Goal: Information Seeking & Learning: Learn about a topic

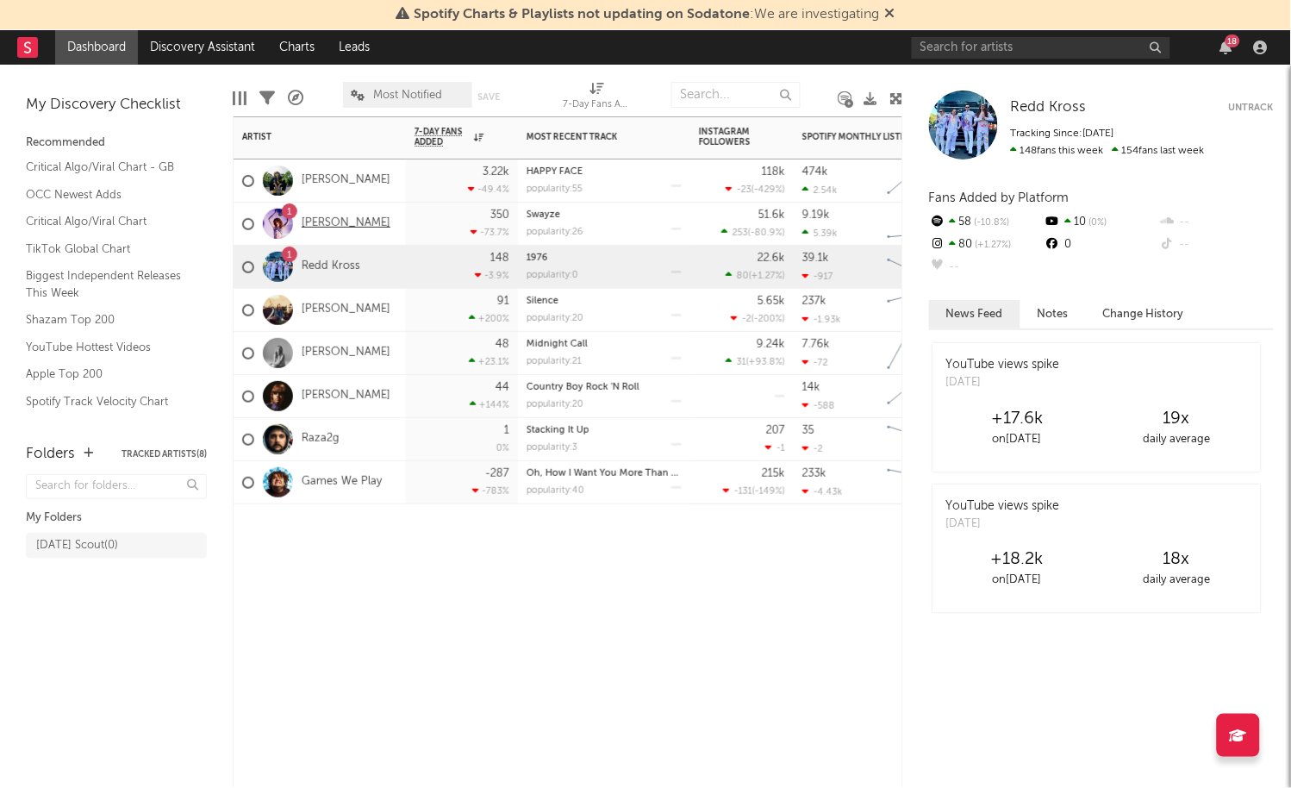
click at [347, 228] on link "[PERSON_NAME]" at bounding box center [346, 223] width 89 height 15
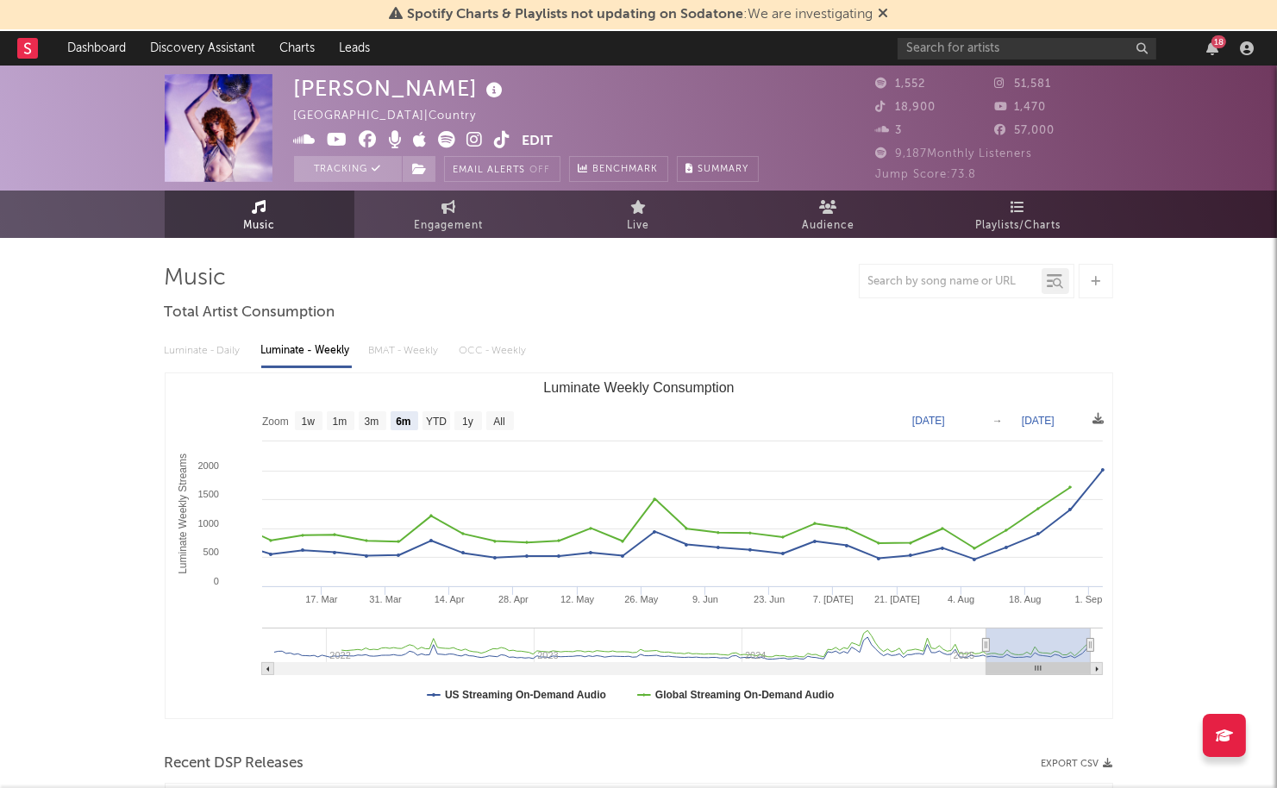
click at [1211, 42] on div "18" at bounding box center [1218, 41] width 15 height 13
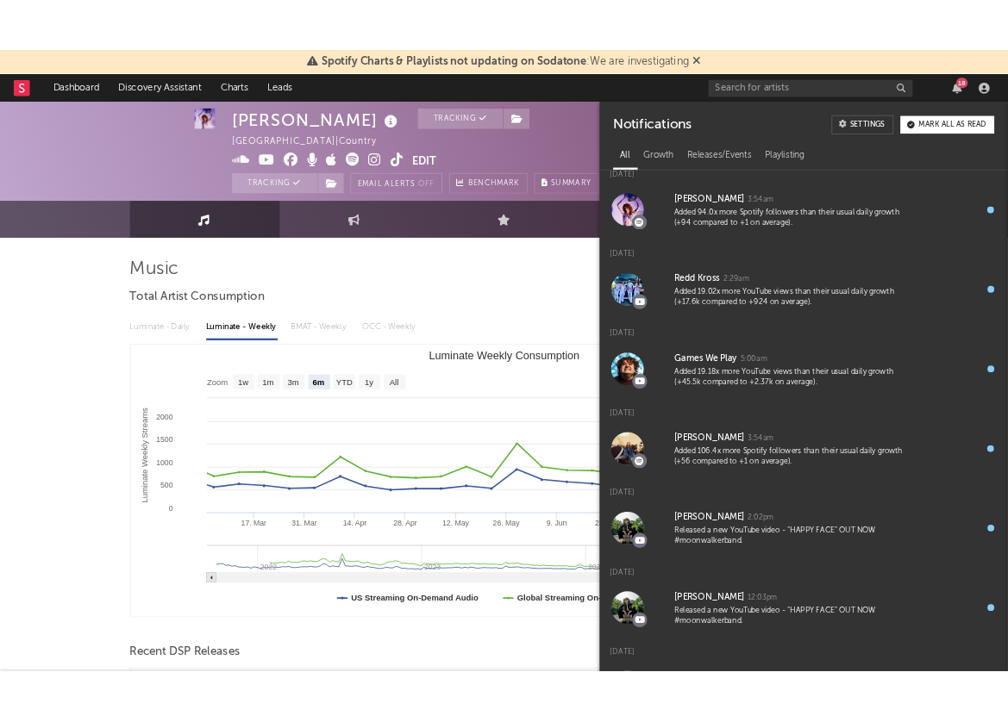
scroll to position [2, 0]
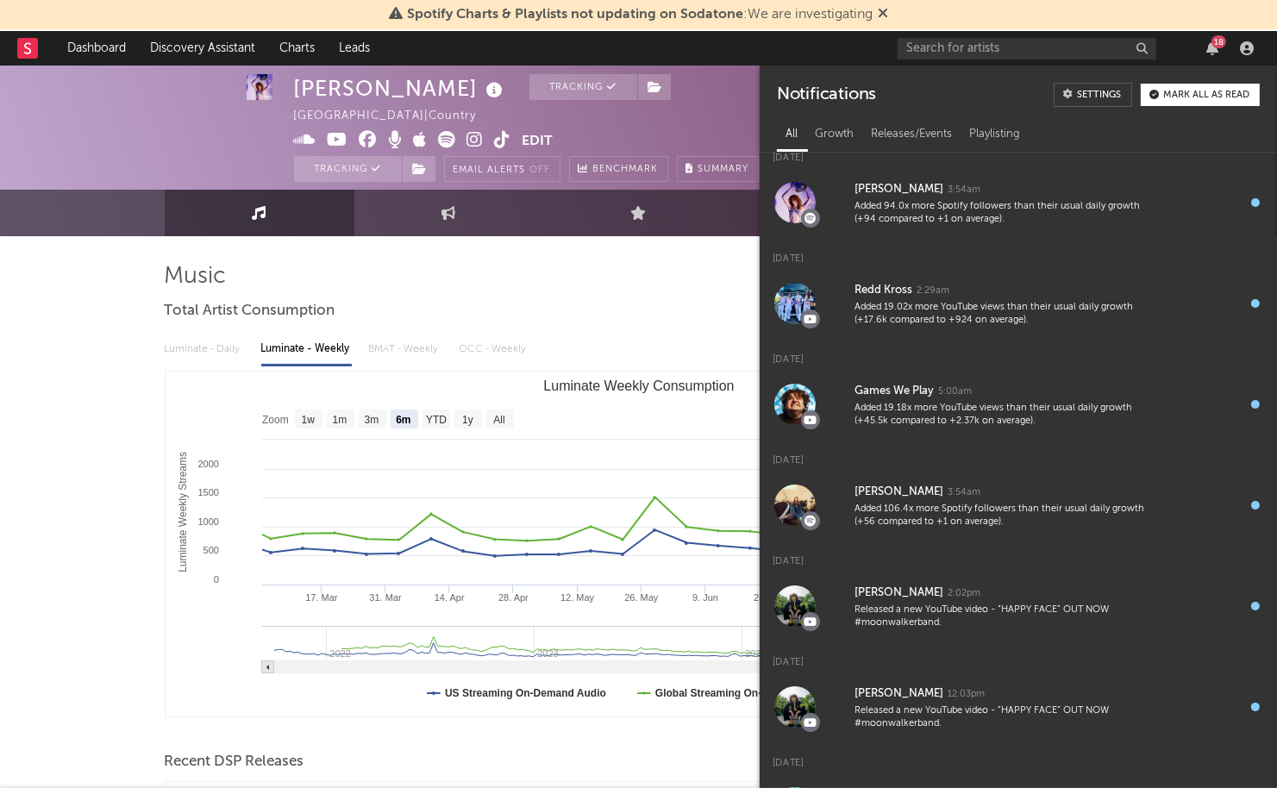
click at [1204, 53] on div "18" at bounding box center [1212, 48] width 26 height 14
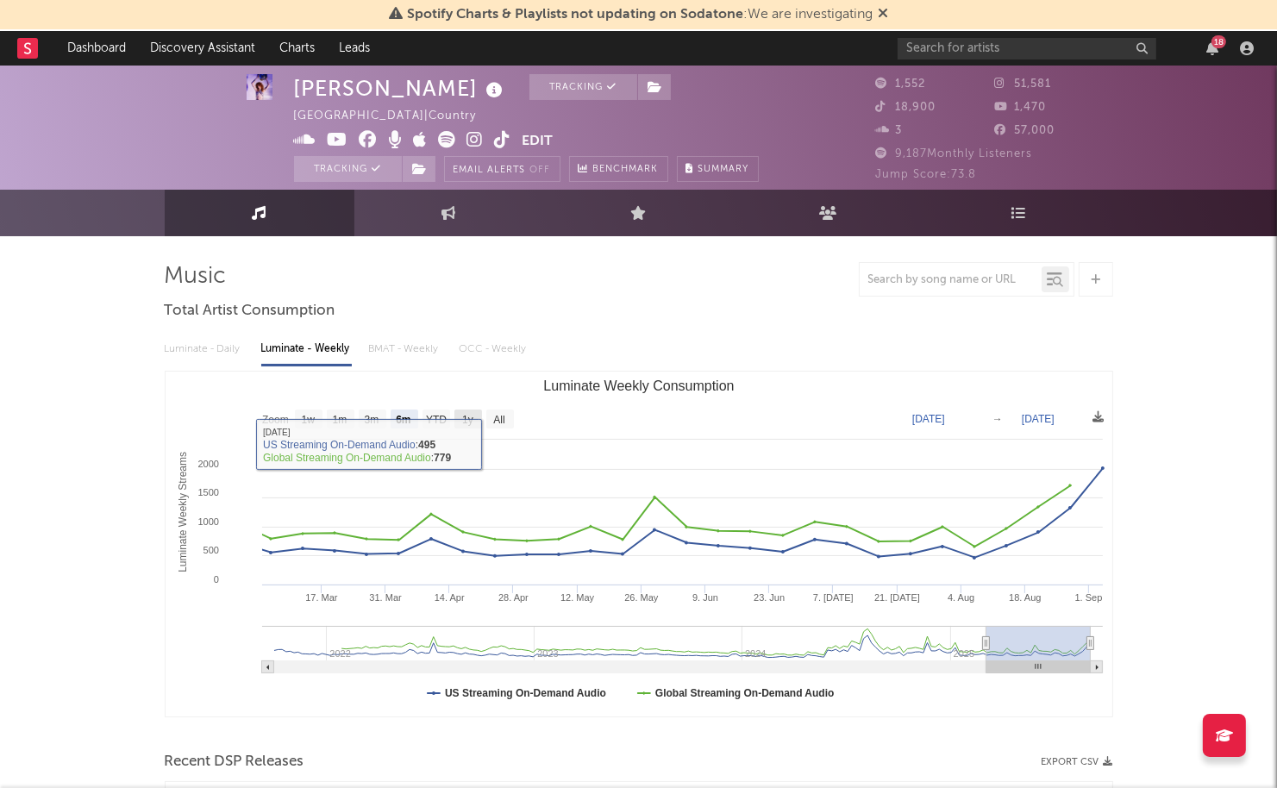
click at [468, 416] on text "1y" at bounding box center [467, 421] width 11 height 12
select select "1y"
type input "[DATE]"
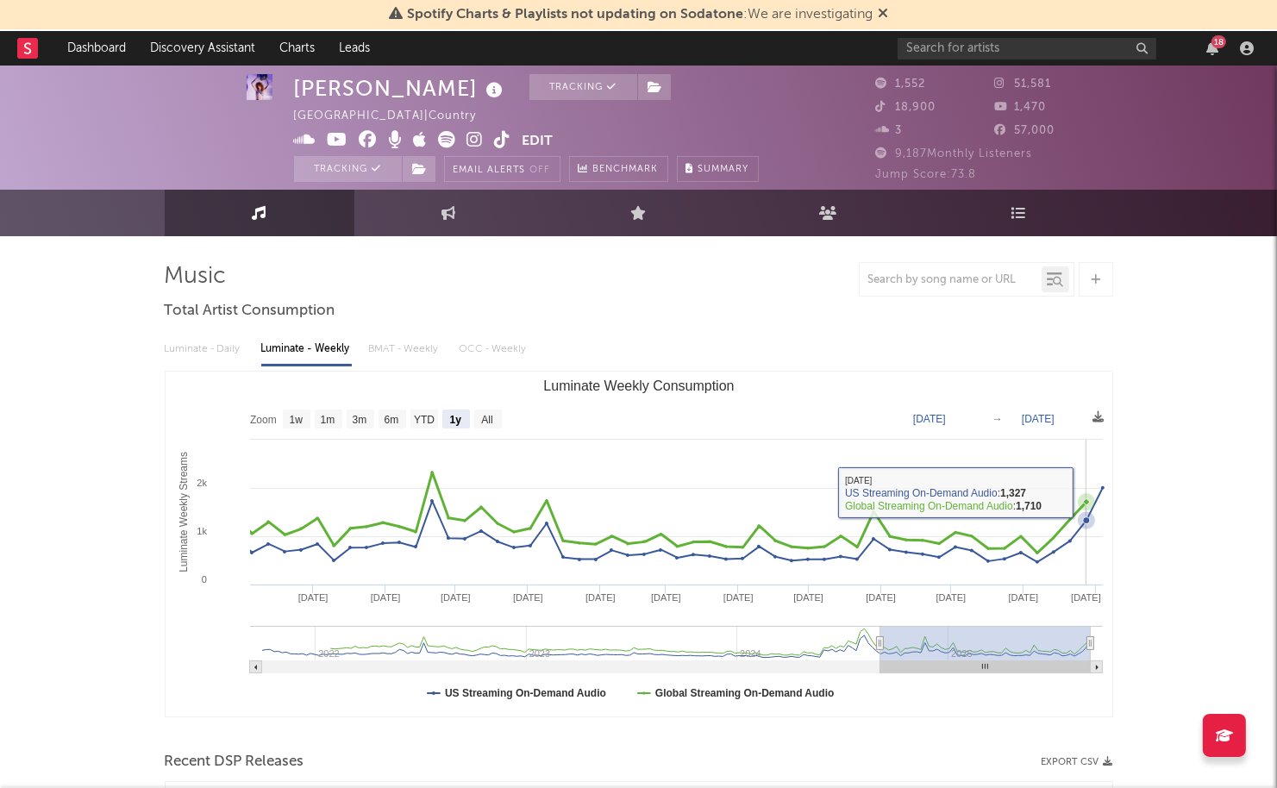
click at [1079, 491] on rect "Luminate Weekly Consumption" at bounding box center [639, 544] width 946 height 345
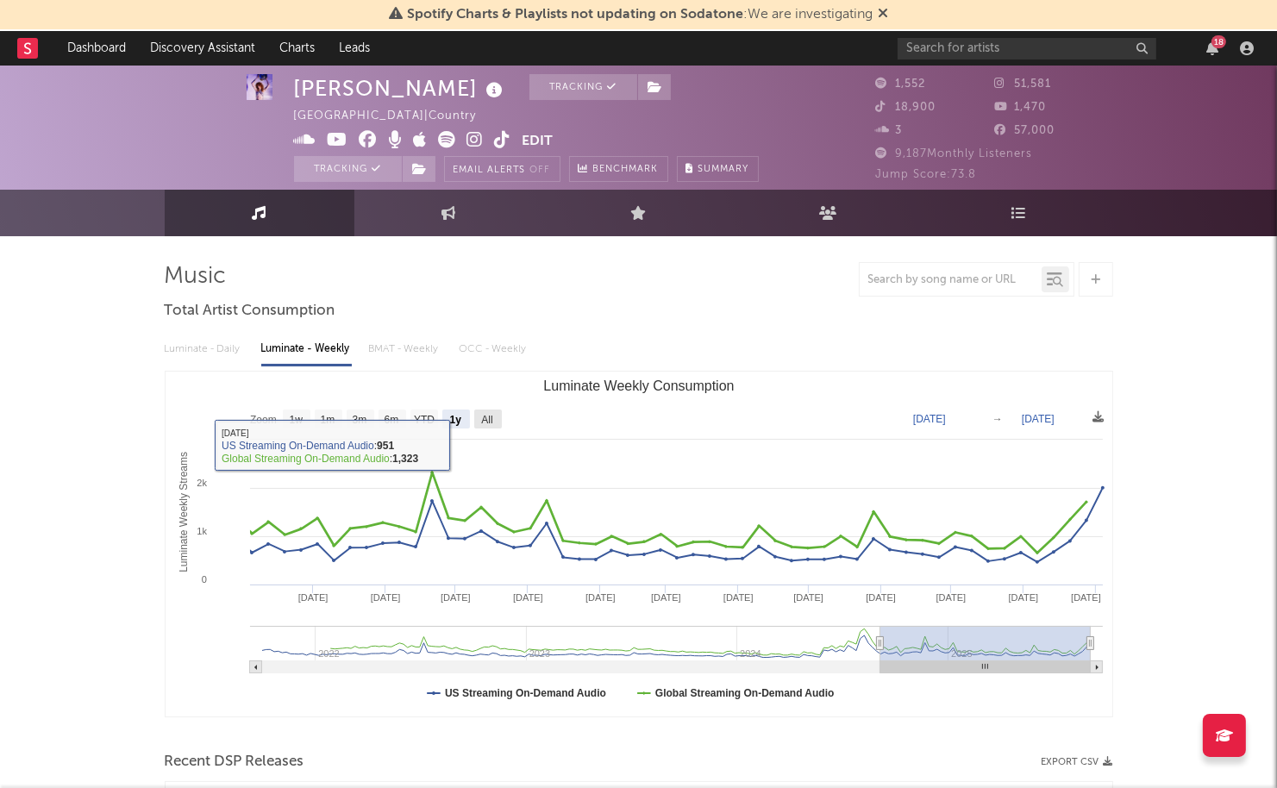
click at [497, 412] on rect "Luminate Weekly Consumption" at bounding box center [488, 419] width 28 height 19
select select "All"
type input "[DATE]"
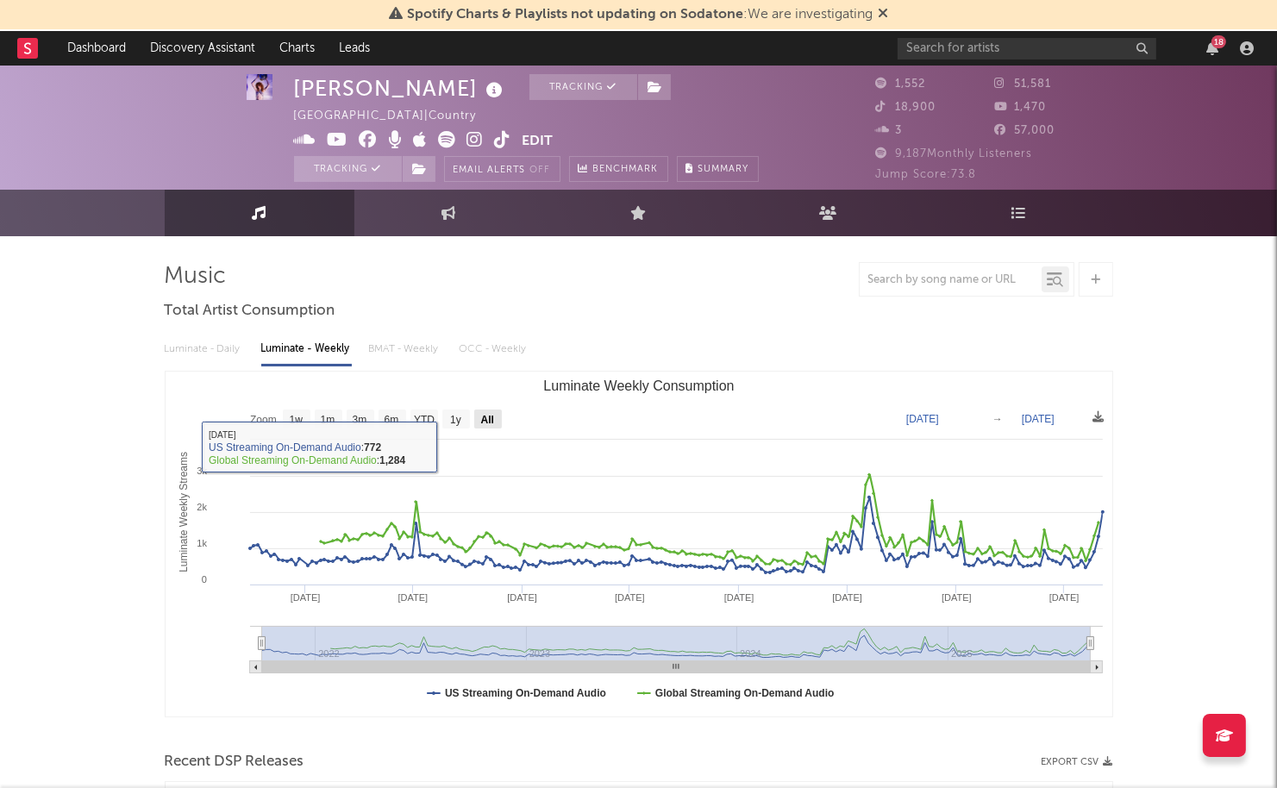
click at [478, 421] on rect "Luminate Weekly Consumption" at bounding box center [488, 419] width 28 height 19
select select "All"
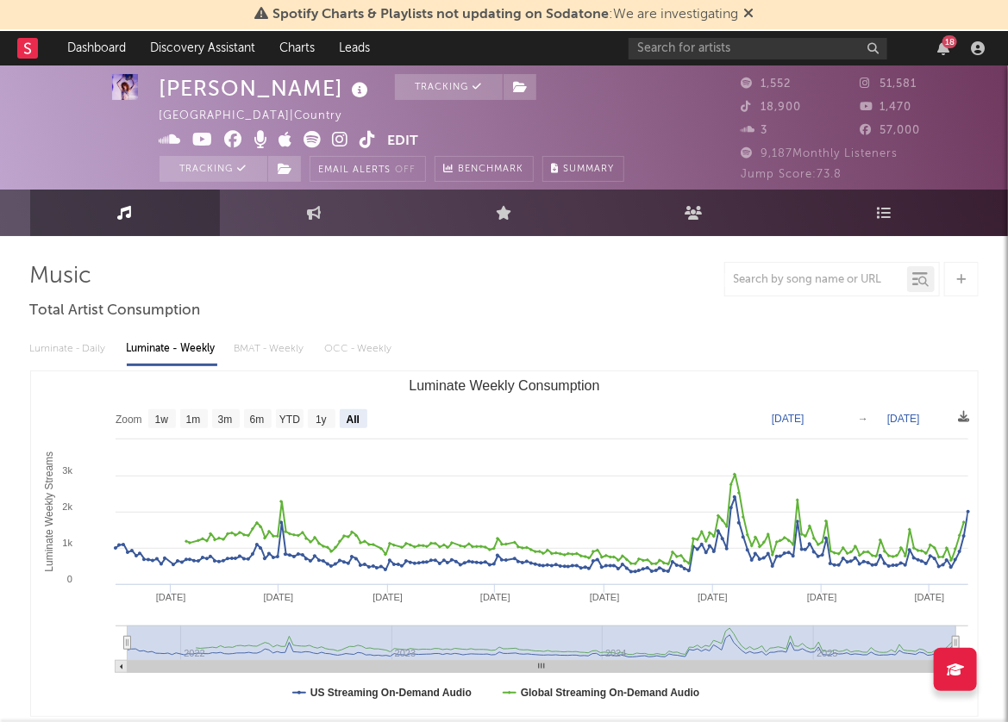
click at [745, 15] on icon at bounding box center [748, 13] width 10 height 14
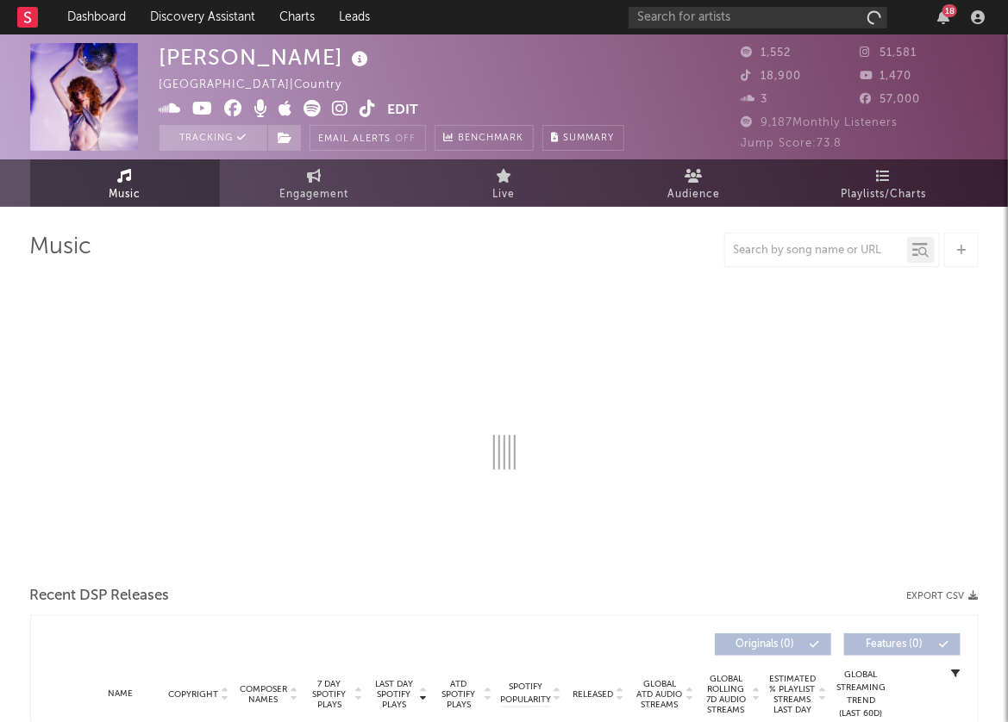
select select "6m"
